Goal: Complete application form: Complete application form

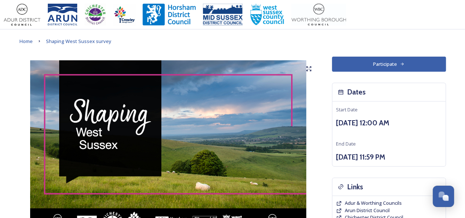
click at [386, 62] on button "Participate" at bounding box center [389, 64] width 114 height 15
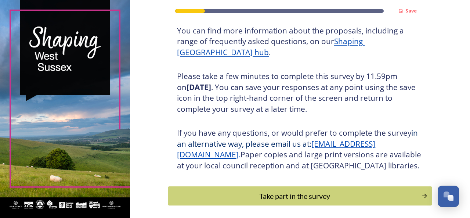
scroll to position [134, 0]
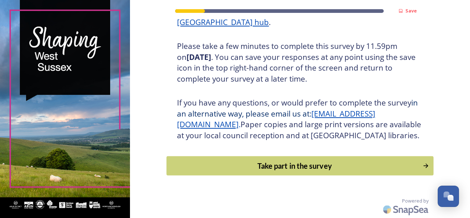
click at [284, 165] on div "Take part in the survey" at bounding box center [295, 165] width 248 height 11
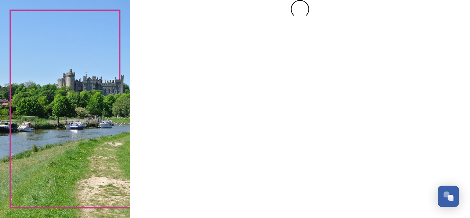
scroll to position [0, 0]
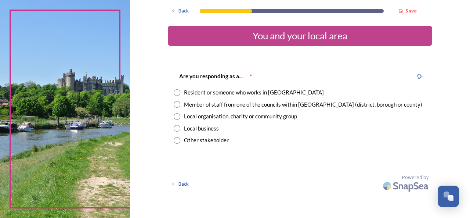
click at [176, 92] on input "radio" at bounding box center [177, 92] width 7 height 7
radio input "true"
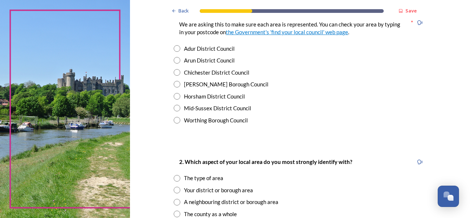
scroll to position [173, 0]
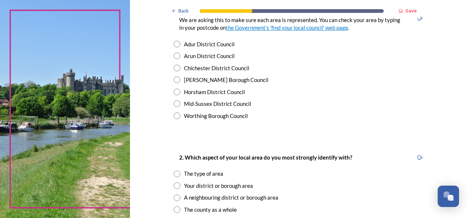
click at [174, 90] on input "radio" at bounding box center [177, 92] width 7 height 7
radio input "true"
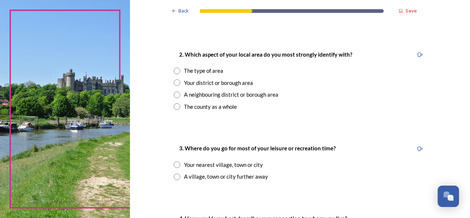
scroll to position [278, 0]
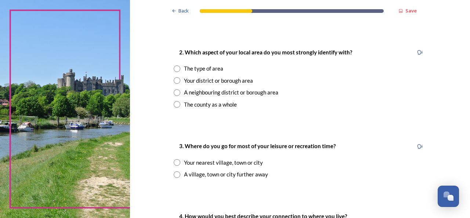
click at [174, 104] on input "radio" at bounding box center [177, 104] width 7 height 7
radio input "true"
click at [174, 175] on input "radio" at bounding box center [177, 174] width 7 height 7
radio input "true"
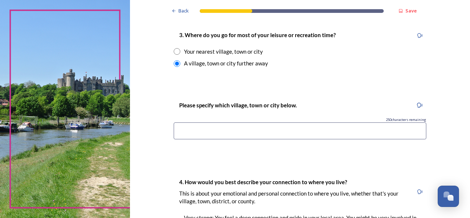
scroll to position [394, 0]
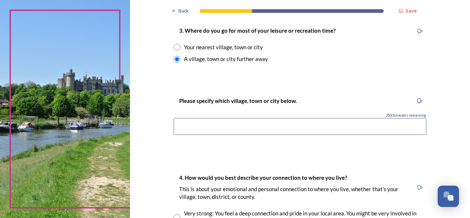
click at [176, 125] on input at bounding box center [300, 126] width 253 height 17
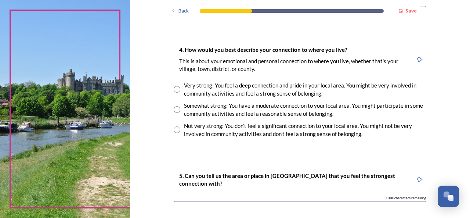
scroll to position [525, 0]
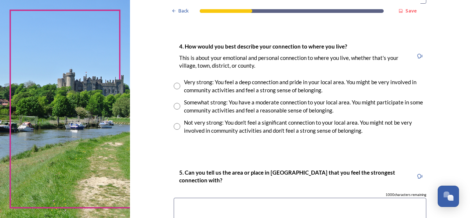
type input "Horsham"
click at [174, 106] on input "radio" at bounding box center [177, 106] width 7 height 7
radio input "true"
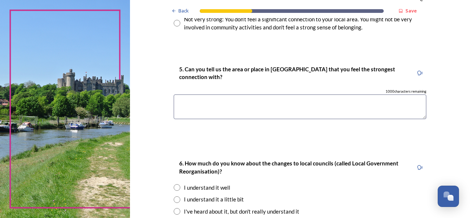
scroll to position [623, 0]
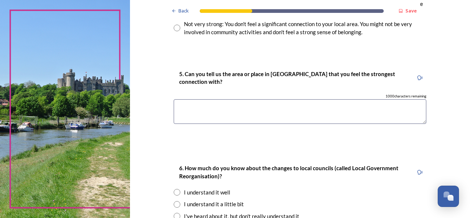
click at [174, 104] on textarea at bounding box center [300, 111] width 253 height 25
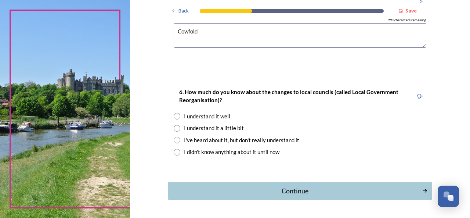
scroll to position [698, 0]
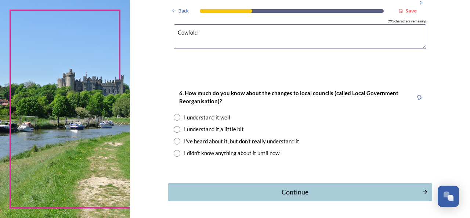
type textarea "Cowfold"
click at [174, 127] on input "radio" at bounding box center [177, 129] width 7 height 7
radio input "true"
click at [289, 189] on div "Continue" at bounding box center [295, 192] width 249 height 10
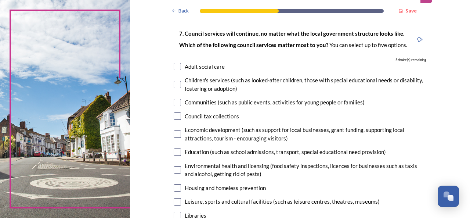
scroll to position [45, 0]
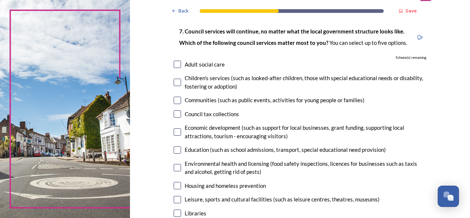
click at [176, 79] on input "checkbox" at bounding box center [177, 82] width 7 height 7
checkbox input "true"
click at [175, 131] on input "checkbox" at bounding box center [177, 131] width 7 height 7
checkbox input "true"
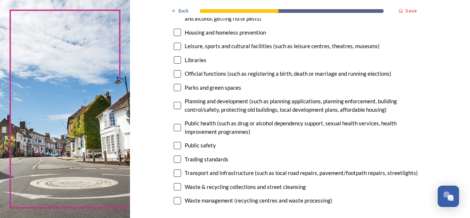
scroll to position [203, 0]
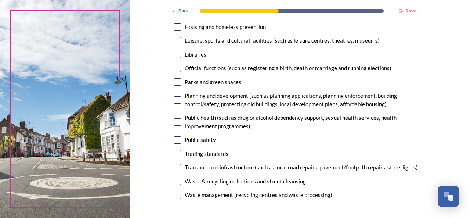
click at [174, 53] on input "checkbox" at bounding box center [177, 54] width 7 height 7
checkbox input "true"
click at [174, 167] on input "checkbox" at bounding box center [177, 167] width 7 height 7
checkbox input "true"
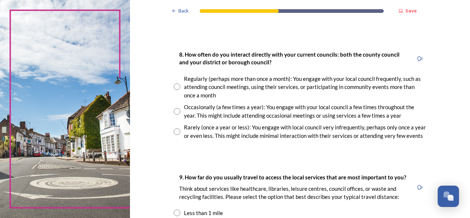
scroll to position [390, 0]
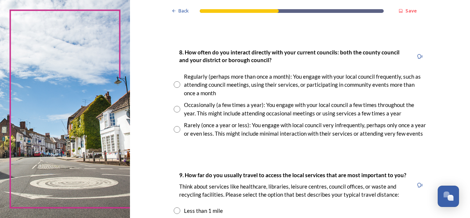
click at [174, 109] on input "radio" at bounding box center [177, 109] width 7 height 7
radio input "true"
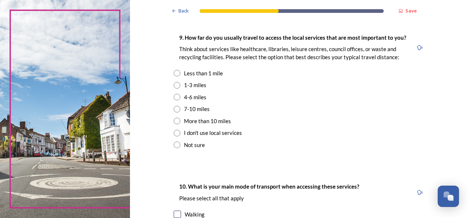
scroll to position [528, 0]
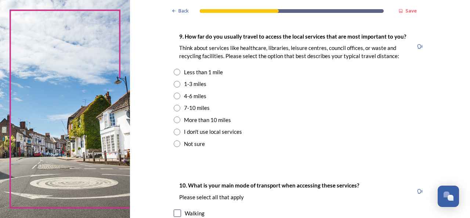
click at [174, 105] on input "radio" at bounding box center [177, 108] width 7 height 7
radio input "true"
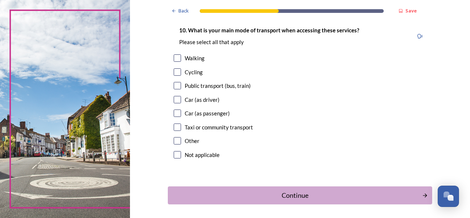
scroll to position [712, 0]
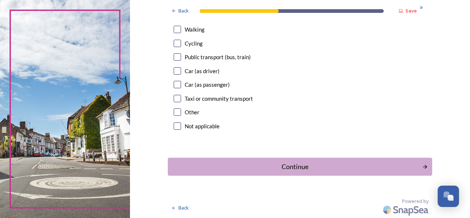
click at [174, 69] on input "checkbox" at bounding box center [177, 70] width 7 height 7
checkbox input "true"
click at [282, 164] on div "Continue" at bounding box center [295, 167] width 249 height 10
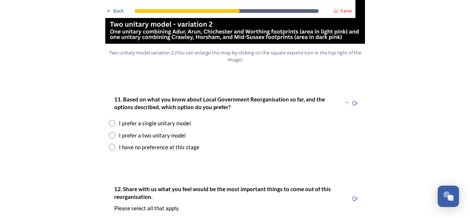
scroll to position [925, 0]
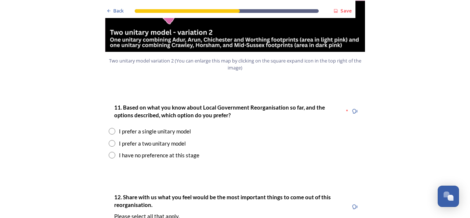
click at [109, 128] on input "radio" at bounding box center [112, 131] width 7 height 7
radio input "true"
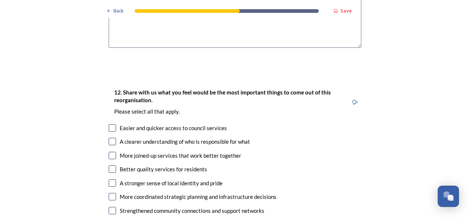
scroll to position [1191, 0]
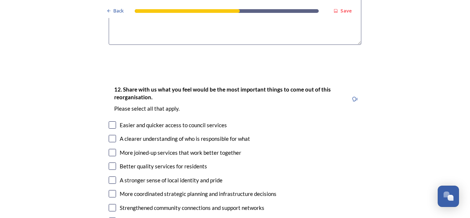
click at [109, 135] on input "checkbox" at bounding box center [112, 138] width 7 height 7
checkbox input "true"
click at [109, 162] on input "checkbox" at bounding box center [112, 165] width 7 height 7
checkbox input "true"
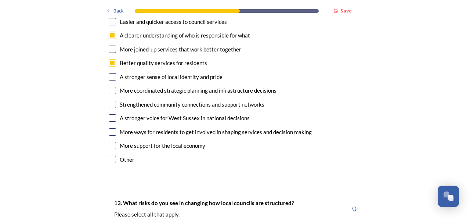
scroll to position [1288, 0]
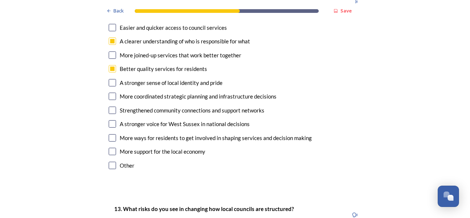
click at [111, 120] on input "checkbox" at bounding box center [112, 123] width 7 height 7
checkbox input "true"
click at [109, 148] on input "checkbox" at bounding box center [112, 151] width 7 height 7
checkbox input "true"
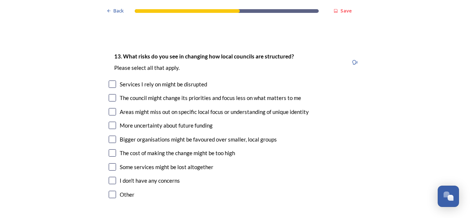
scroll to position [1473, 0]
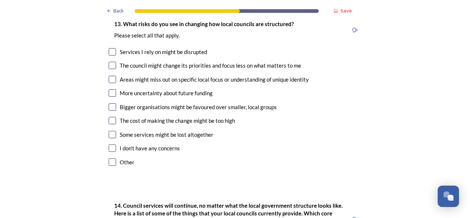
click at [109, 76] on input "checkbox" at bounding box center [112, 79] width 7 height 7
checkbox input "false"
click at [109, 144] on input "checkbox" at bounding box center [112, 147] width 7 height 7
checkbox input "true"
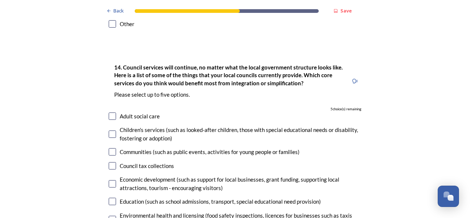
scroll to position [1625, 0]
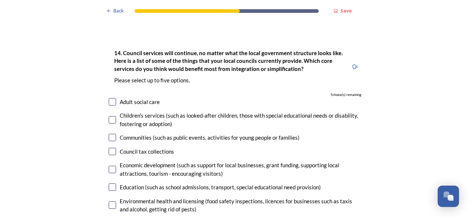
click at [110, 116] on input "checkbox" at bounding box center [112, 119] width 7 height 7
checkbox input "true"
click at [111, 134] on input "checkbox" at bounding box center [112, 137] width 7 height 7
checkbox input "true"
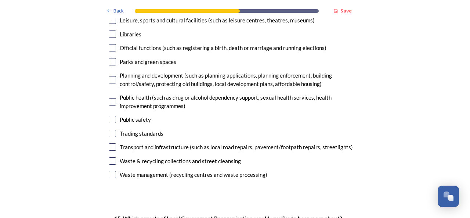
scroll to position [1848, 0]
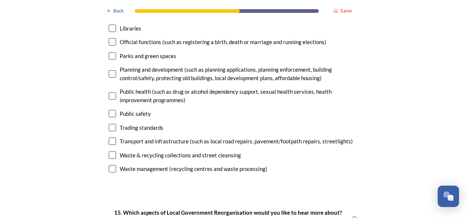
click at [109, 151] on input "checkbox" at bounding box center [112, 154] width 7 height 7
checkbox input "false"
click at [109, 165] on input "checkbox" at bounding box center [112, 168] width 7 height 7
checkbox input "true"
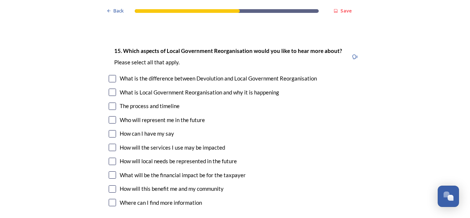
scroll to position [2012, 0]
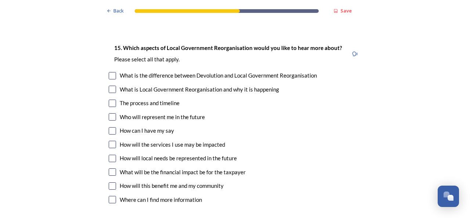
click at [109, 100] on input "checkbox" at bounding box center [112, 103] width 7 height 7
checkbox input "true"
click at [109, 141] on input "checkbox" at bounding box center [112, 144] width 7 height 7
checkbox input "true"
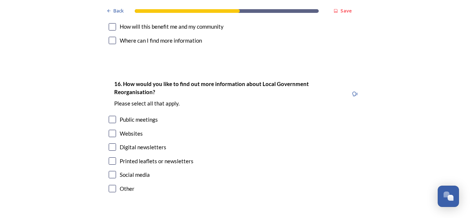
scroll to position [2188, 0]
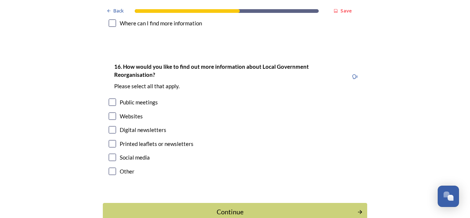
click at [109, 126] on input "checkbox" at bounding box center [112, 129] width 7 height 7
checkbox input "true"
click at [223, 207] on div "Continue" at bounding box center [230, 212] width 249 height 10
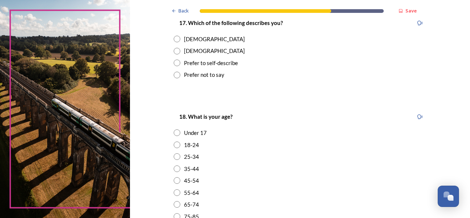
scroll to position [144, 0]
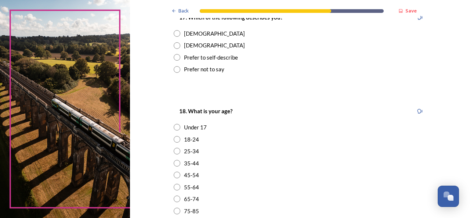
click at [174, 32] on input "radio" at bounding box center [177, 33] width 7 height 7
radio input "true"
click at [174, 187] on input "radio" at bounding box center [177, 187] width 7 height 7
radio input "true"
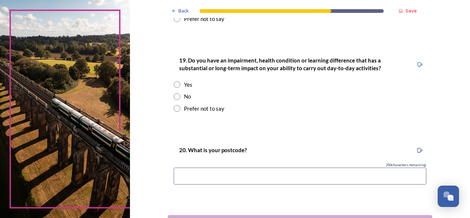
scroll to position [363, 0]
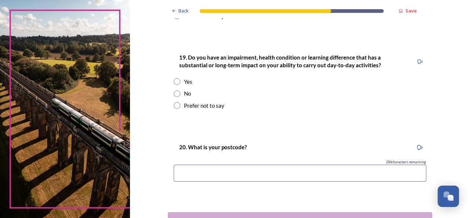
click at [174, 91] on input "radio" at bounding box center [177, 93] width 7 height 7
radio input "true"
click at [176, 173] on input at bounding box center [300, 173] width 253 height 17
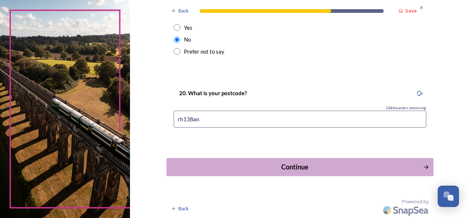
type input "rh138an"
click at [278, 166] on div "Continue" at bounding box center [295, 167] width 249 height 10
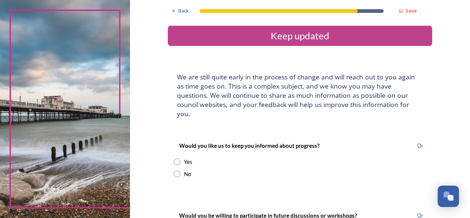
click at [174, 158] on input "radio" at bounding box center [177, 161] width 7 height 7
radio input "true"
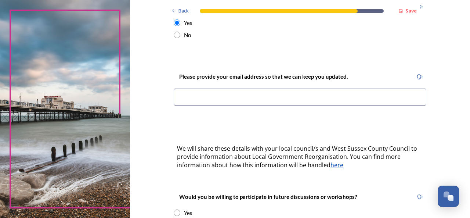
scroll to position [137, 0]
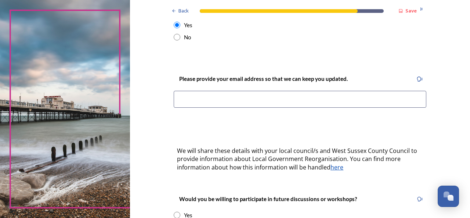
click at [178, 91] on input at bounding box center [300, 99] width 253 height 17
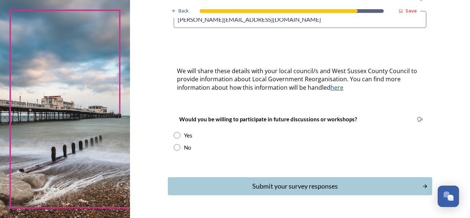
scroll to position [226, 0]
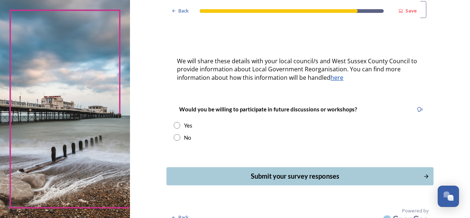
type input "[PERSON_NAME][EMAIL_ADDRESS][DOMAIN_NAME]"
click at [302, 171] on div "Submit your survey responses" at bounding box center [295, 176] width 249 height 10
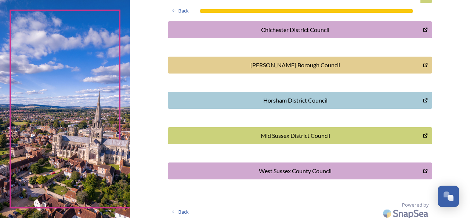
scroll to position [253, 0]
